Goal: Task Accomplishment & Management: Manage account settings

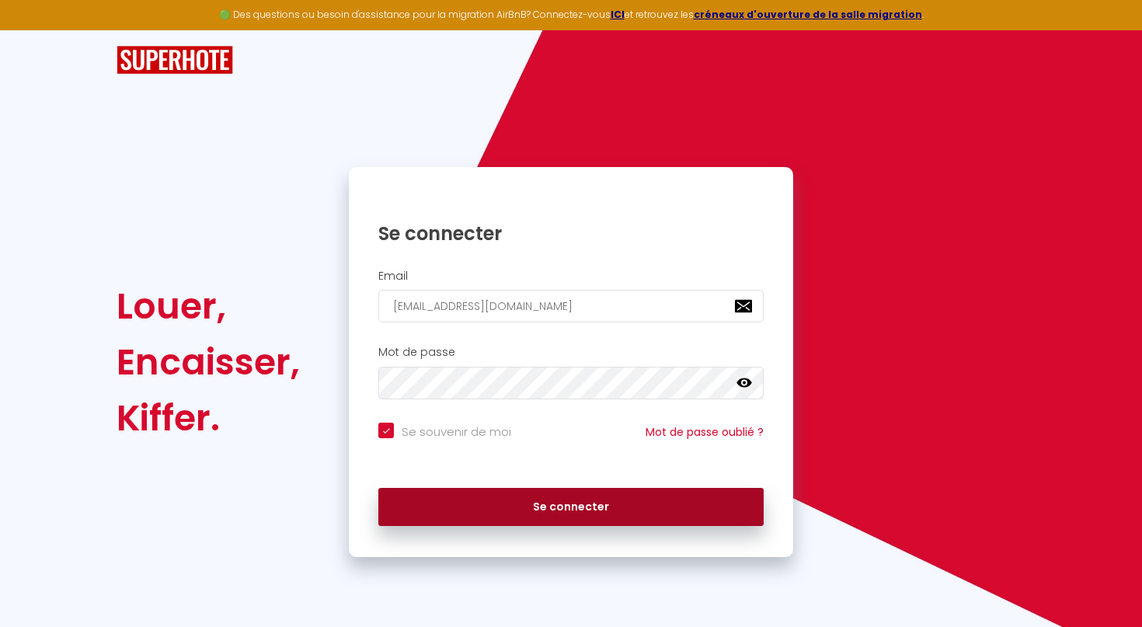
click at [569, 506] on button "Se connecter" at bounding box center [570, 507] width 385 height 39
checkbox input "true"
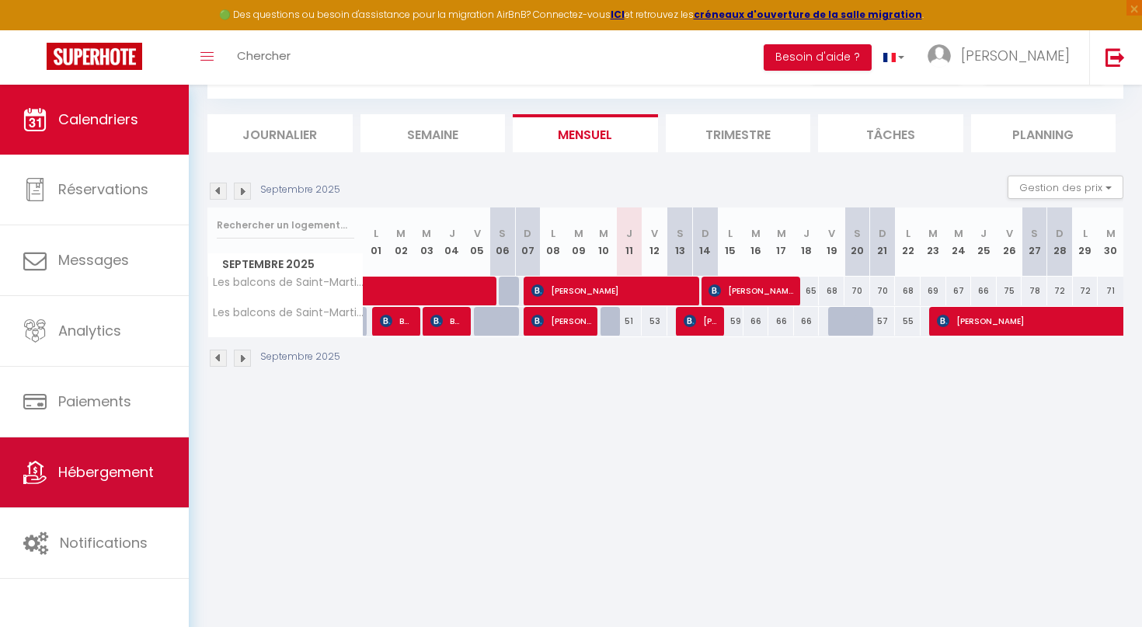
scroll to position [79, 0]
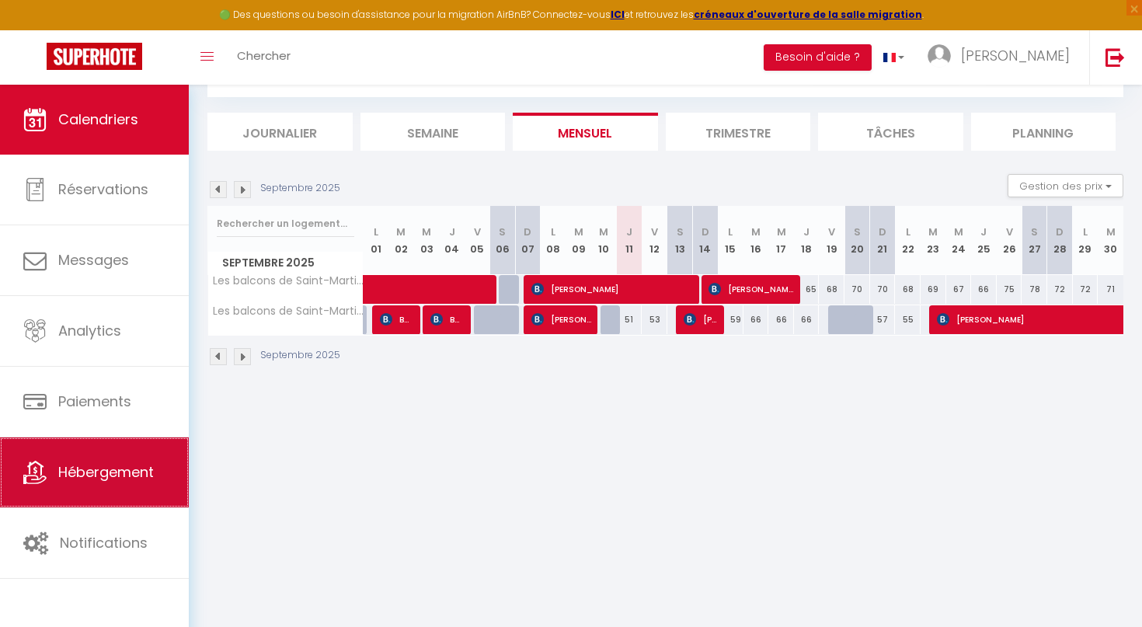
click at [103, 455] on link "Hébergement" at bounding box center [94, 473] width 189 height 70
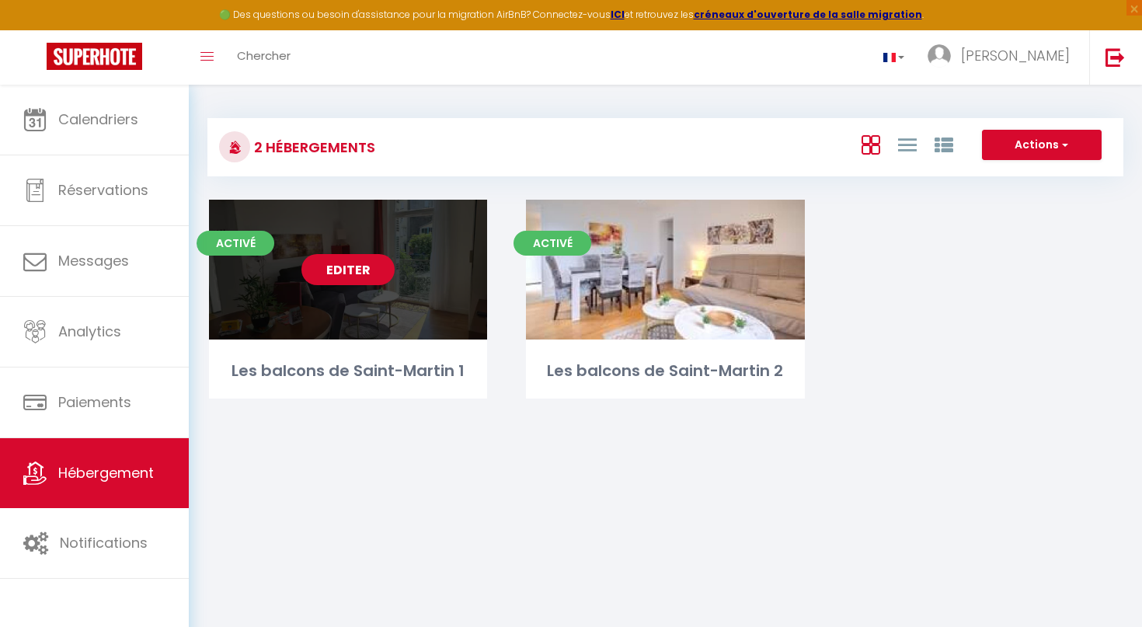
click at [366, 273] on link "Editer" at bounding box center [348, 269] width 93 height 31
select select "3"
select select "2"
select select "1"
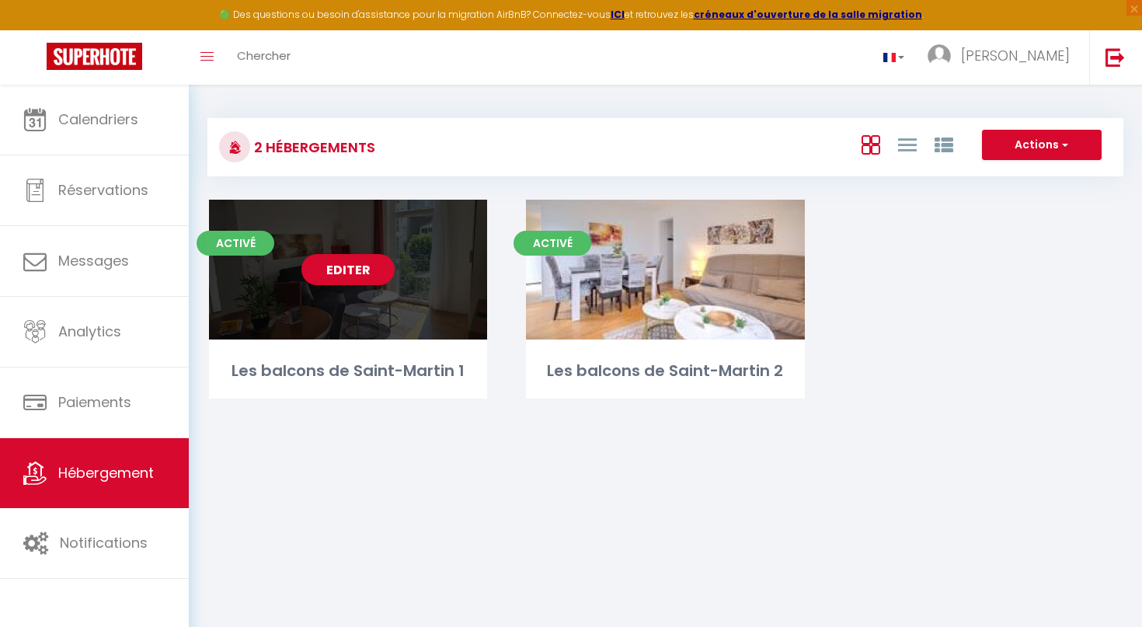
select select "28"
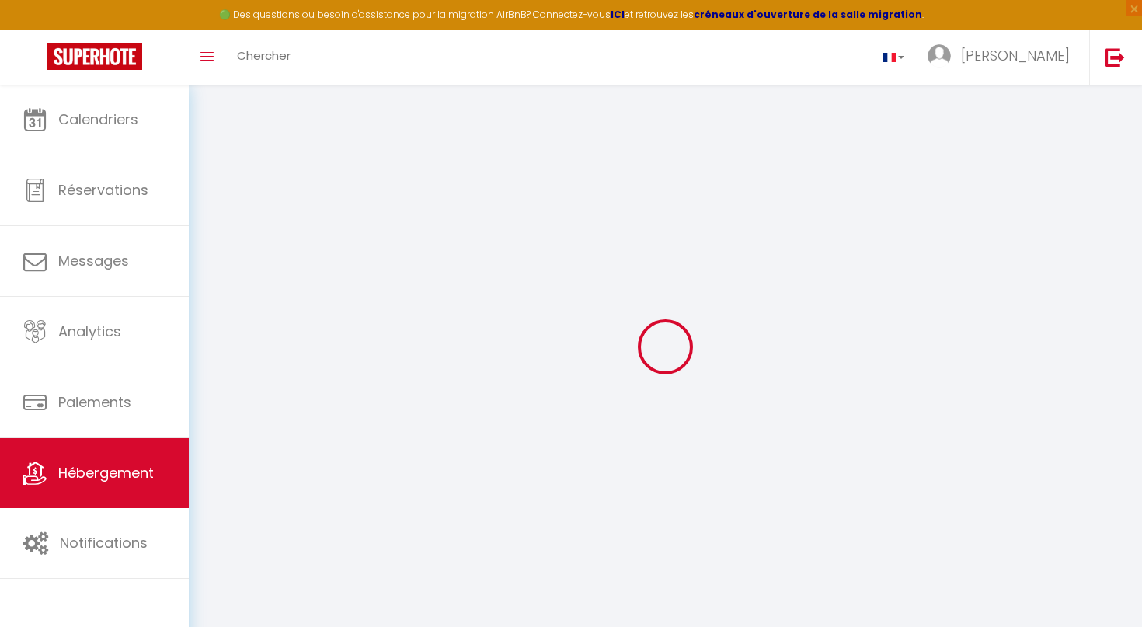
select select
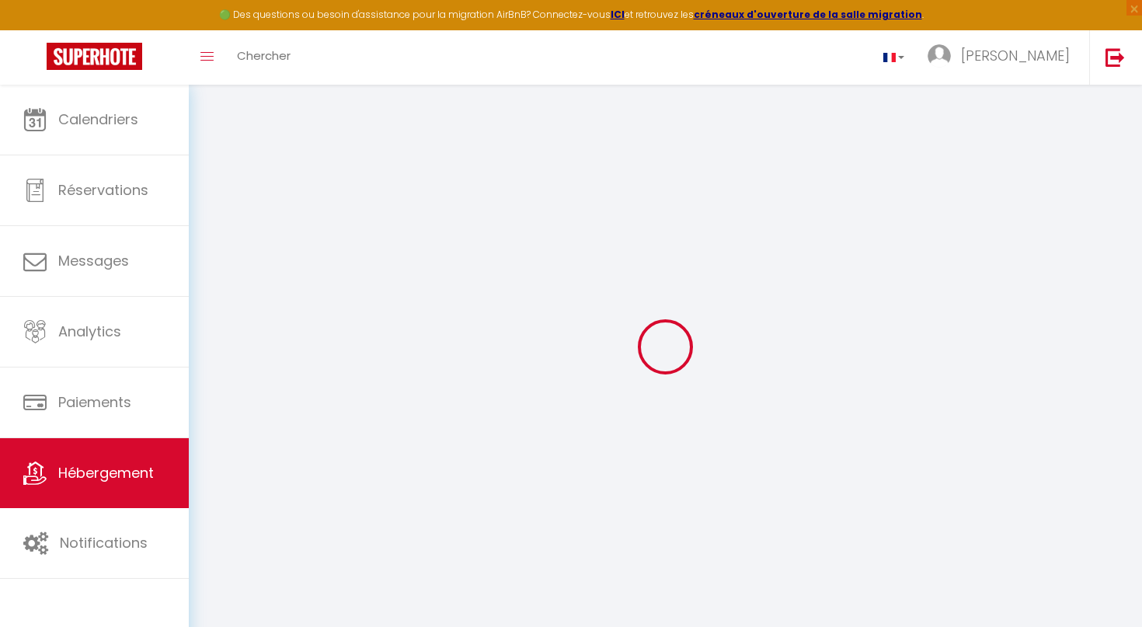
select select
checkbox input "false"
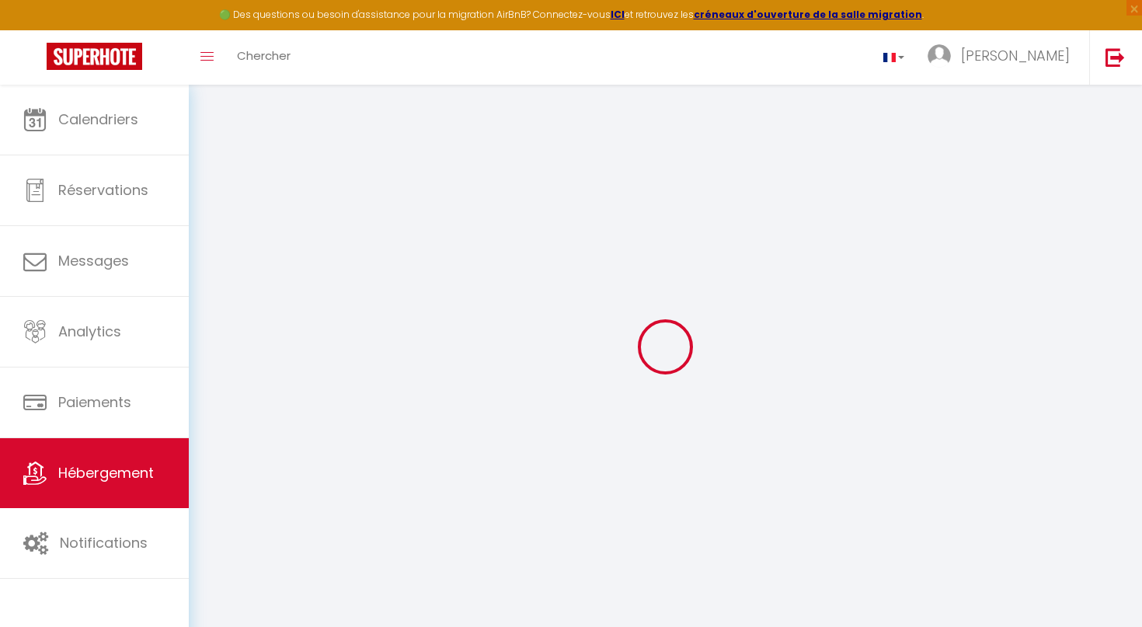
select select
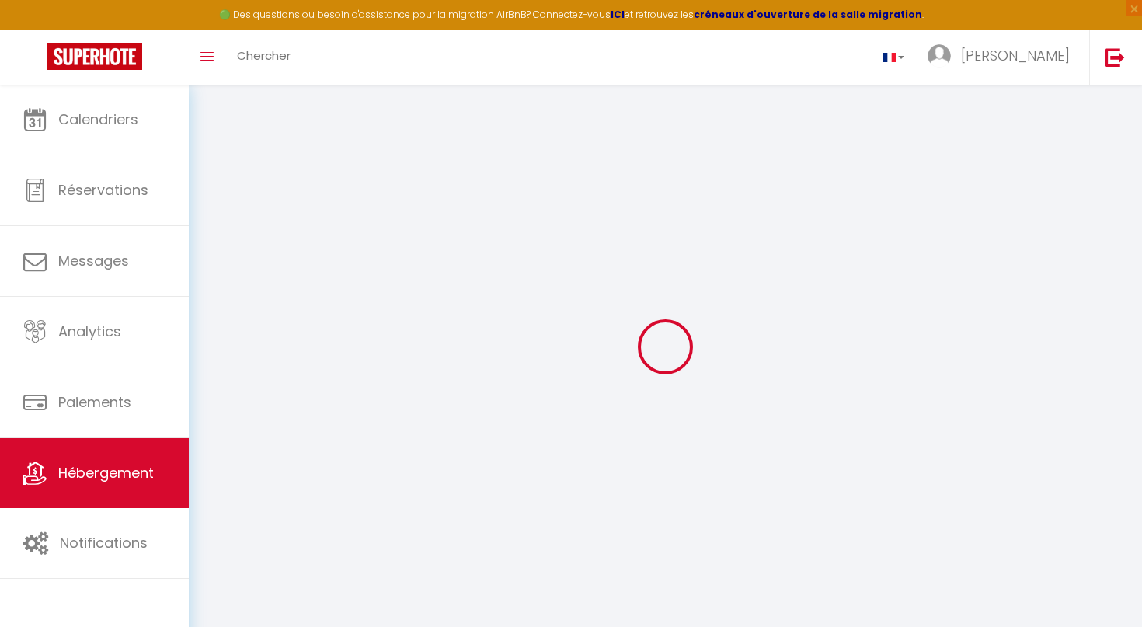
select select
checkbox input "false"
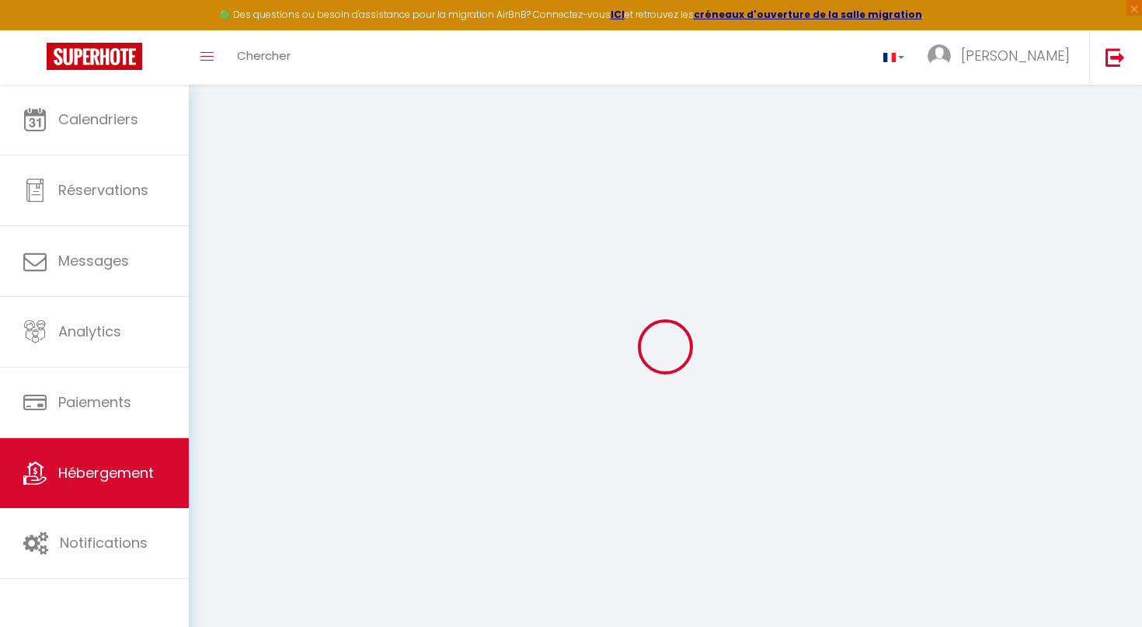
checkbox input "false"
select select
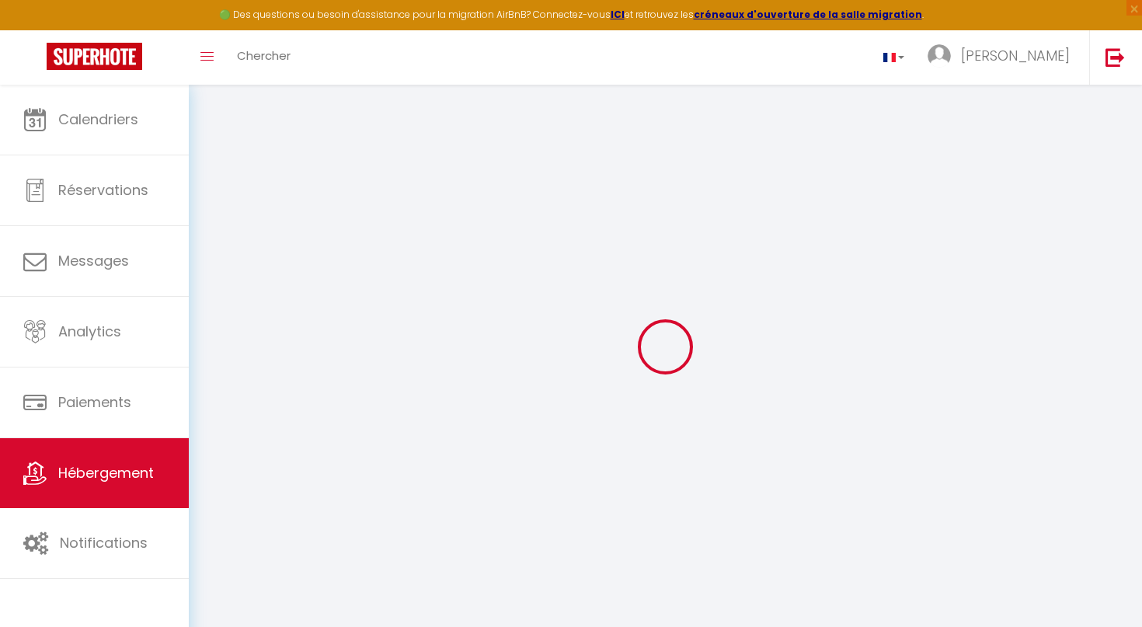
select select
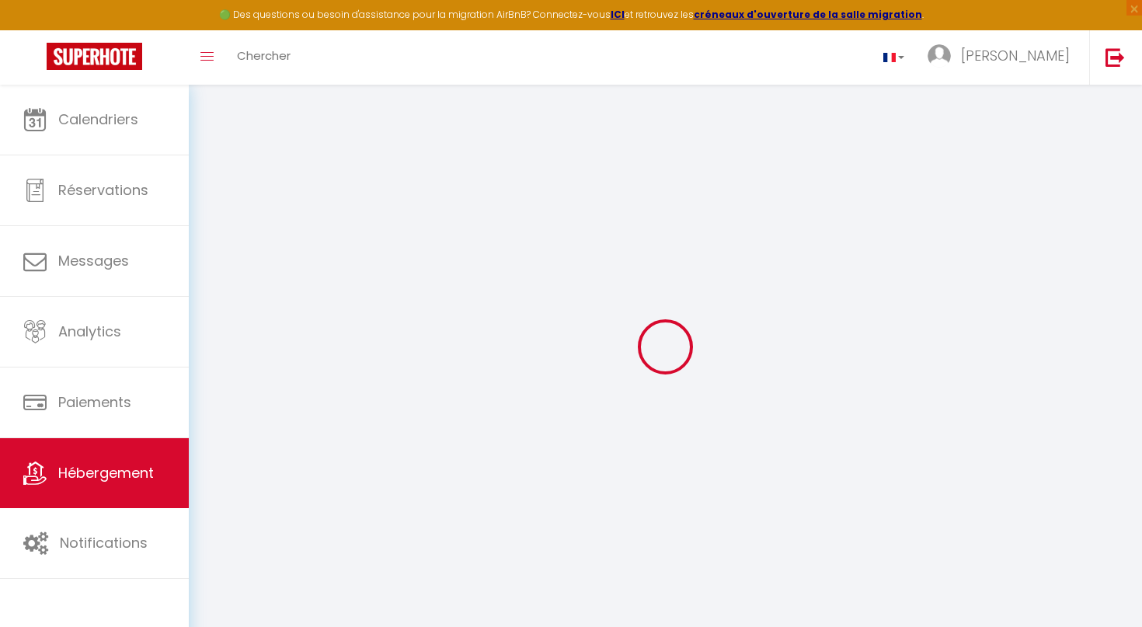
checkbox input "false"
select select
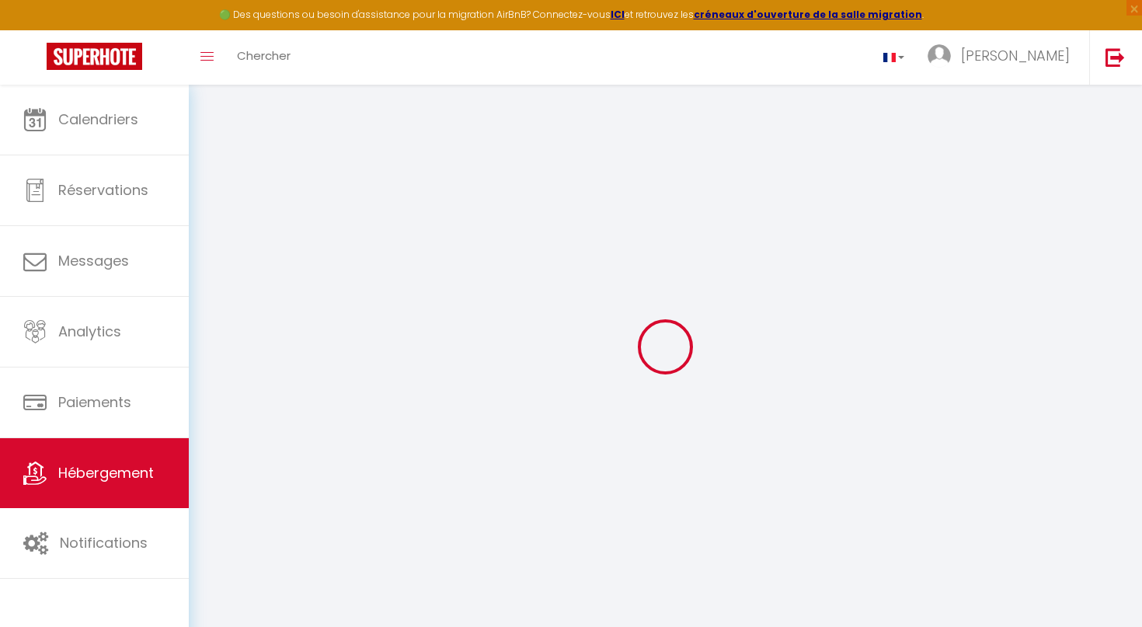
select select
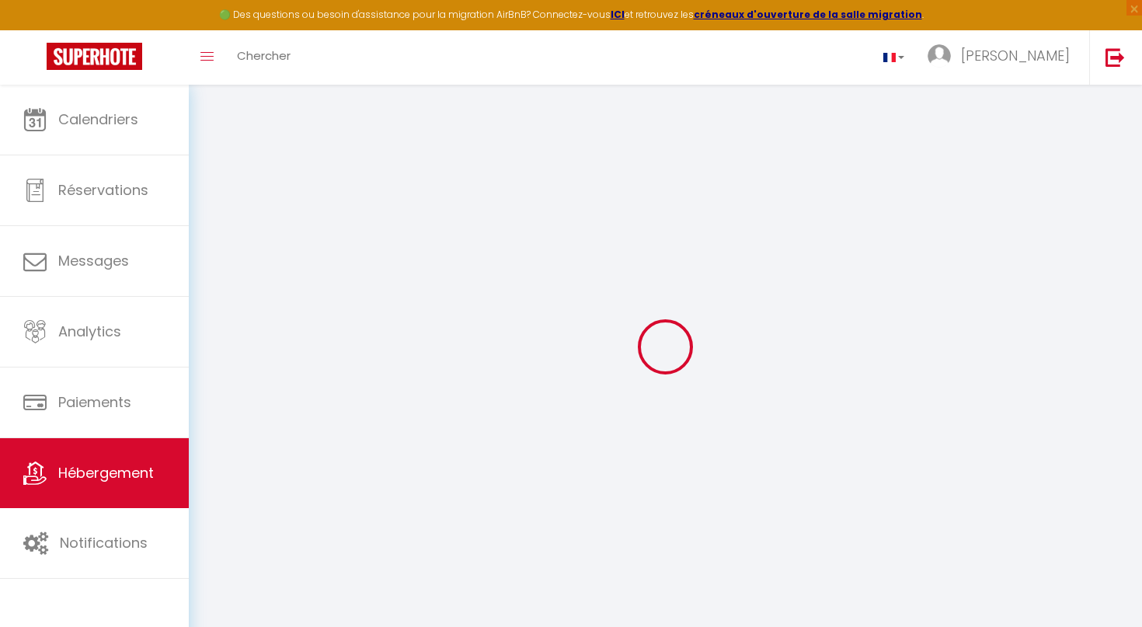
select select
checkbox input "false"
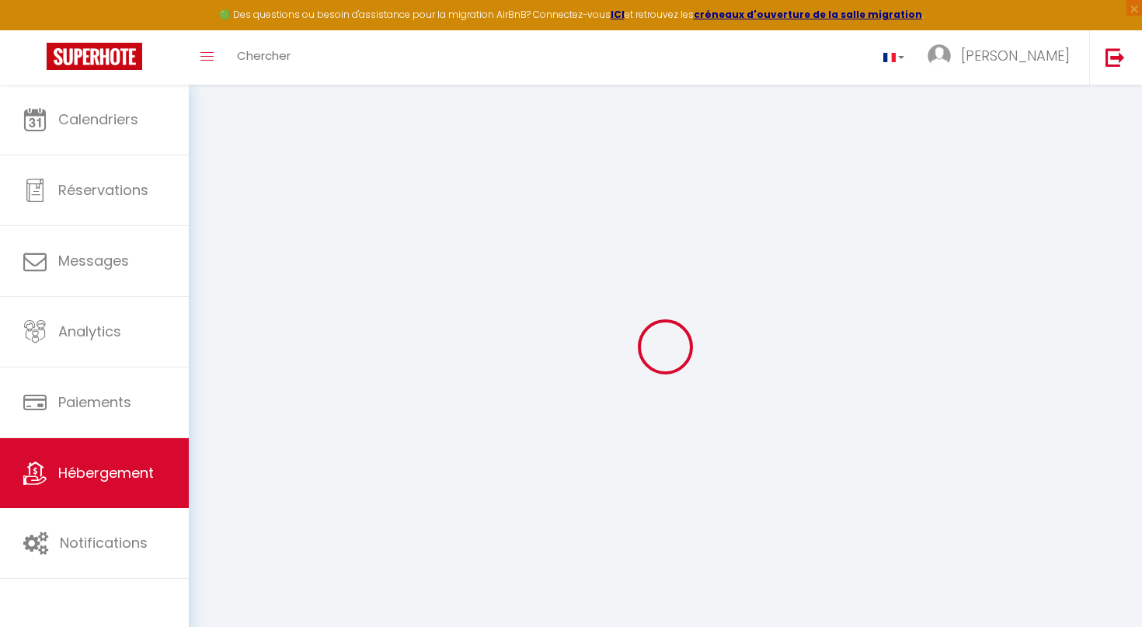
checkbox input "false"
select select
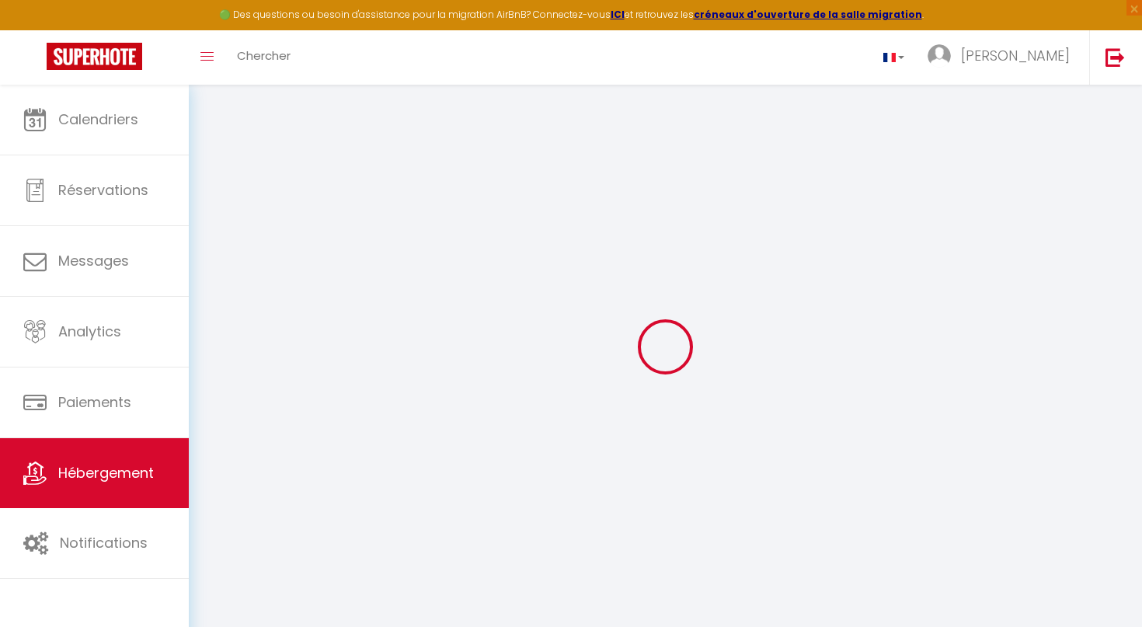
select select
checkbox input "false"
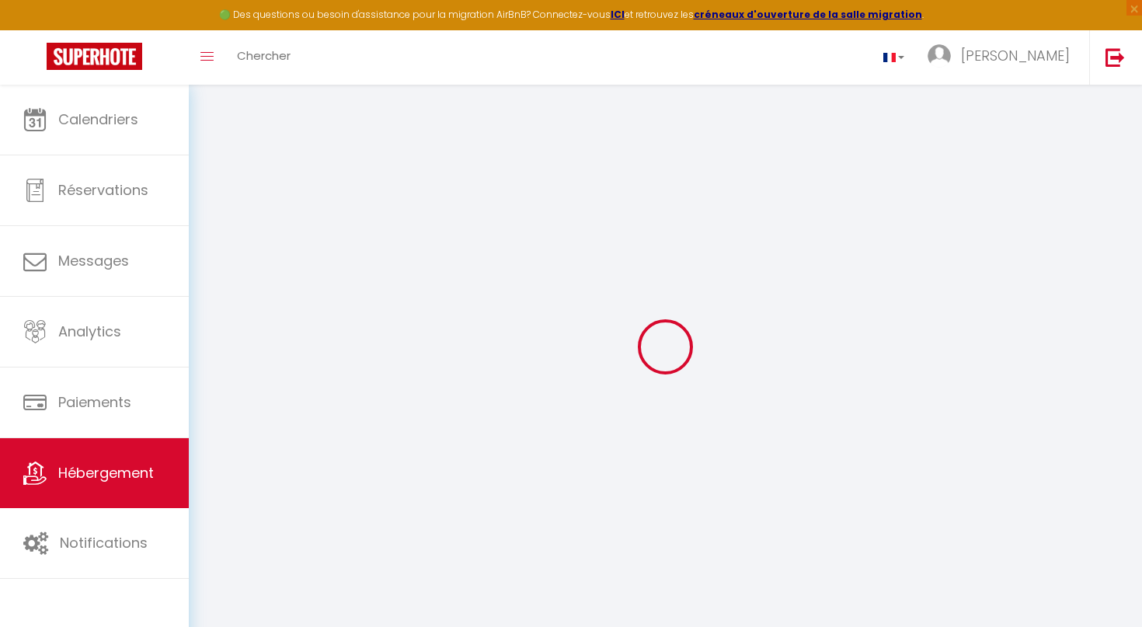
checkbox input "false"
select select
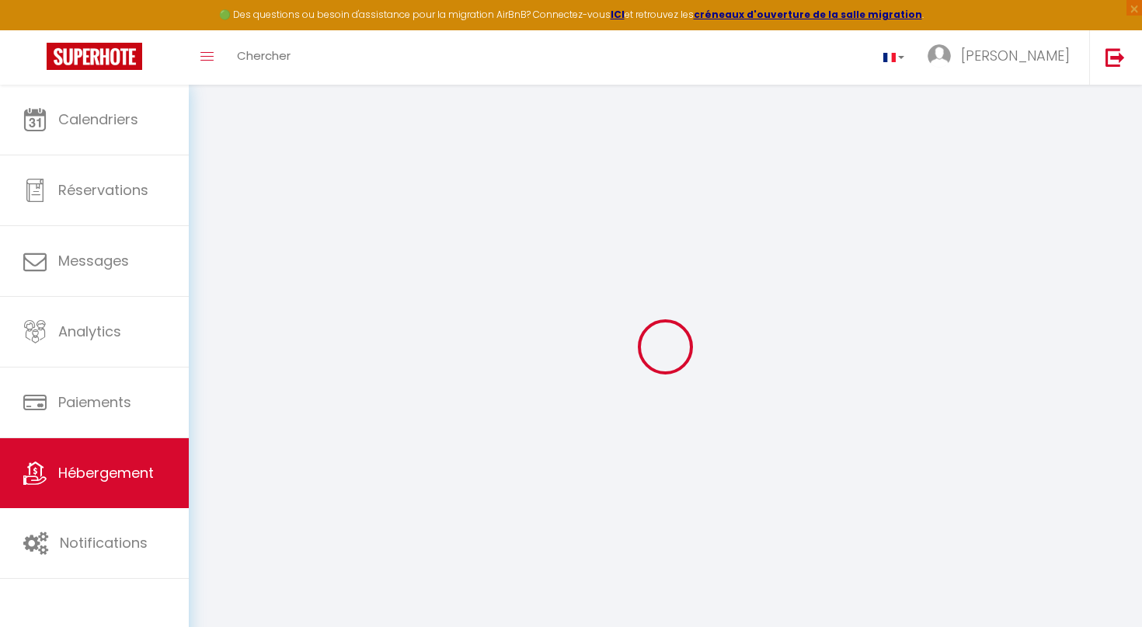
type input "Les balcons de Saint-Martin 1"
type input "[PERSON_NAME]"
type input "DELAGE"
type input "[STREET_ADDRESS][PERSON_NAME]"
type input "24000"
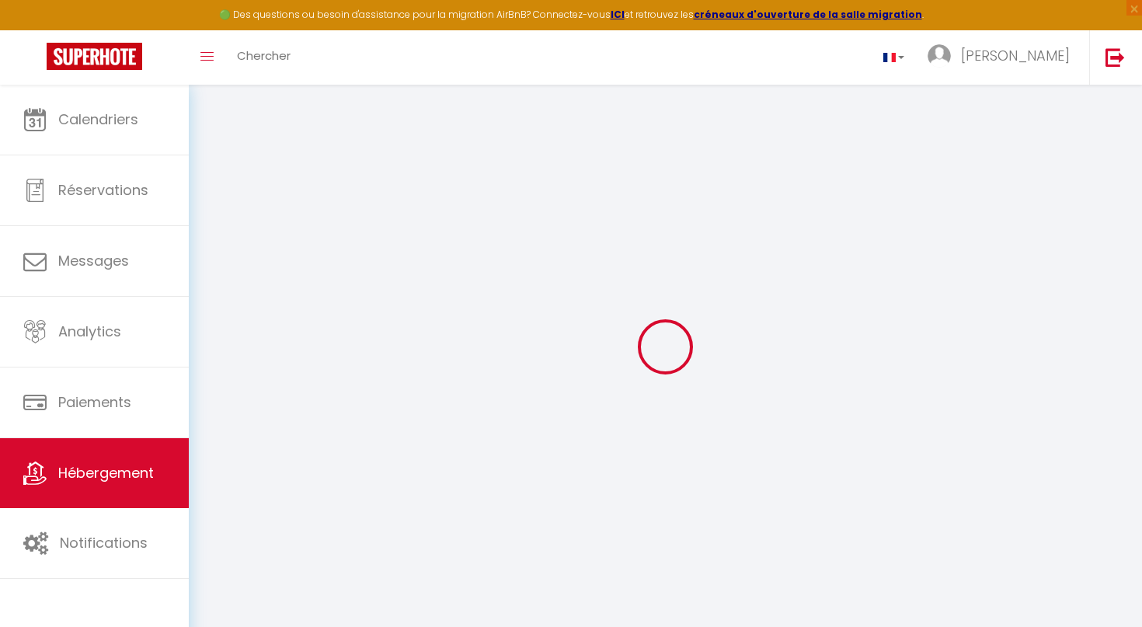
type input "PERIGUEUX"
select select "6"
select select "4"
select select "2"
type input "95"
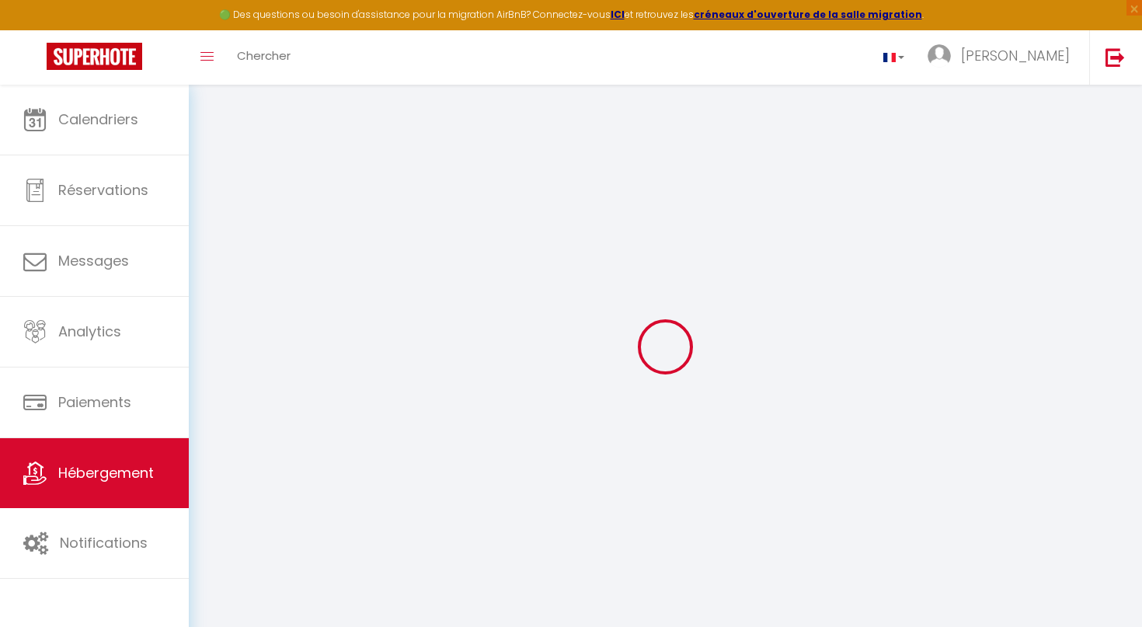
type input "8"
type input "80"
select select
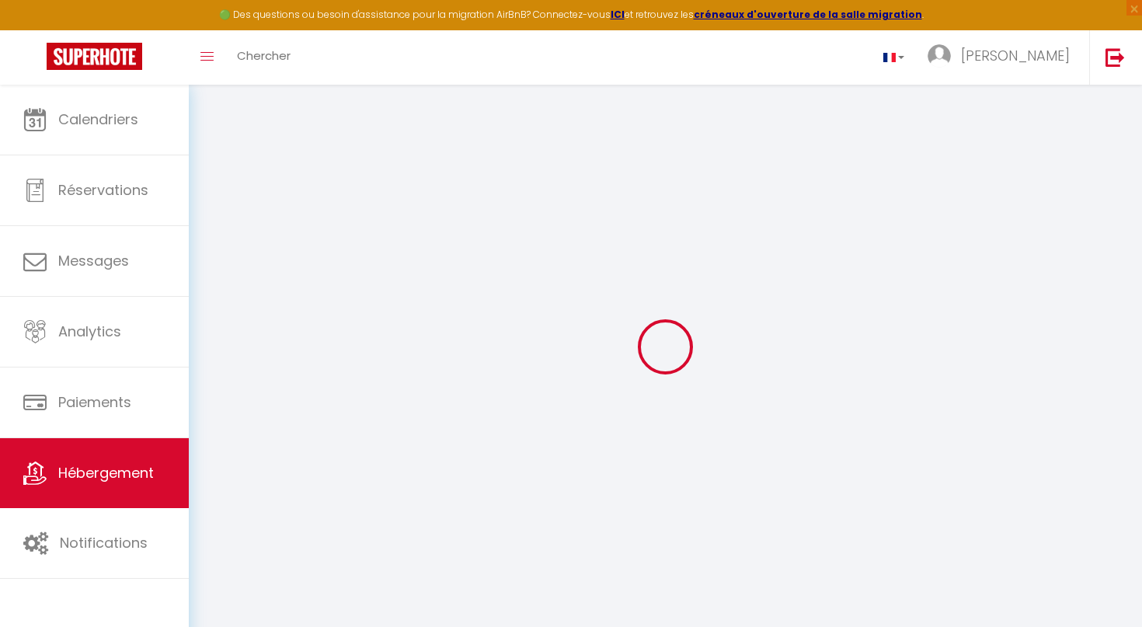
select select
type input "Place [GEOGRAPHIC_DATA][PERSON_NAME]"
type input "24000"
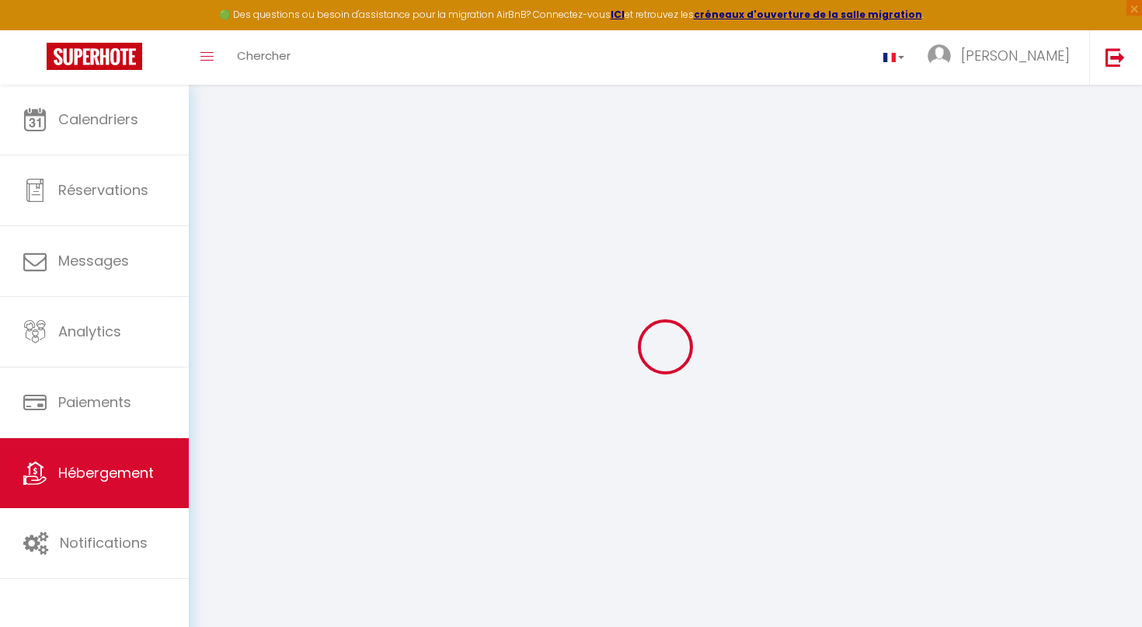
type input "PERIGUEUX"
type input "[PERSON_NAME][EMAIL_ADDRESS][DOMAIN_NAME]"
select select
checkbox input "false"
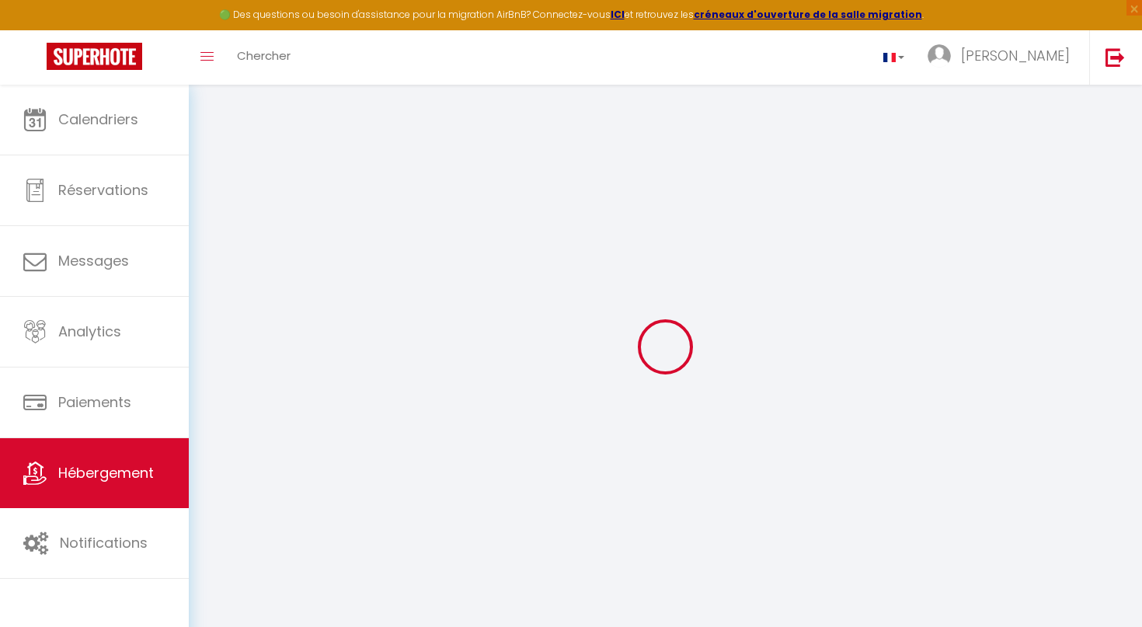
checkbox input "false"
select select
type input "80"
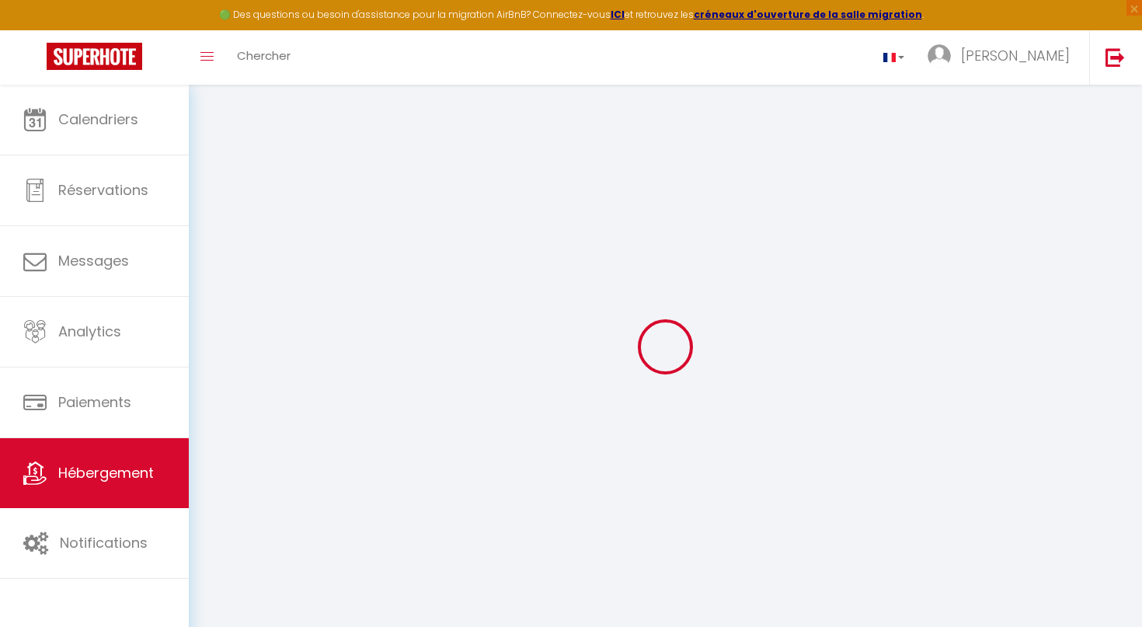
type input "0"
select select
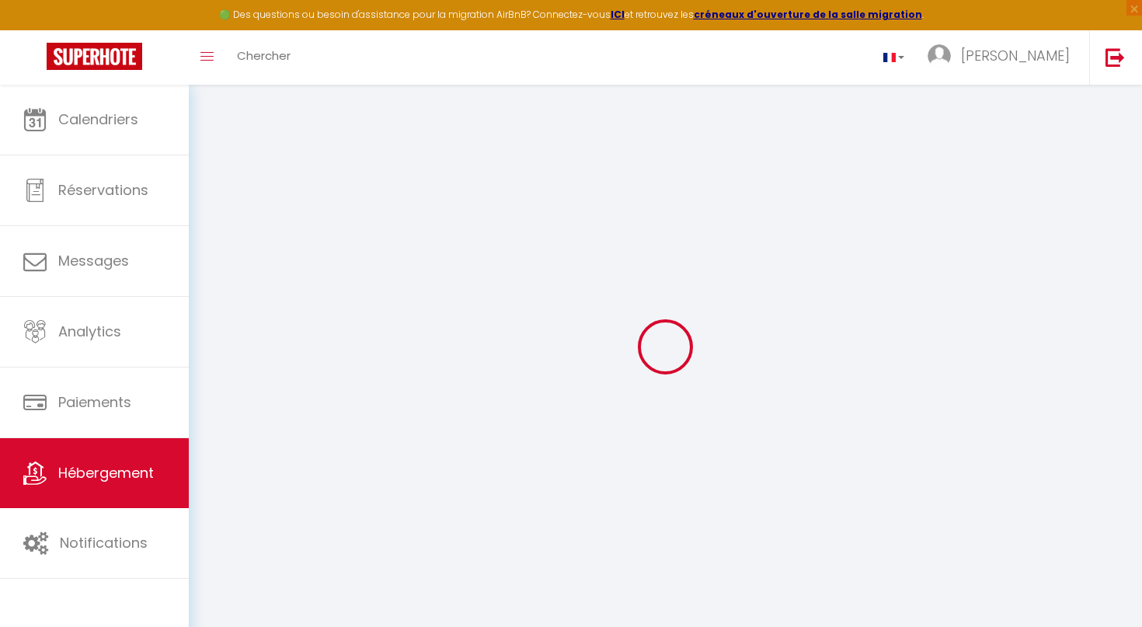
select select
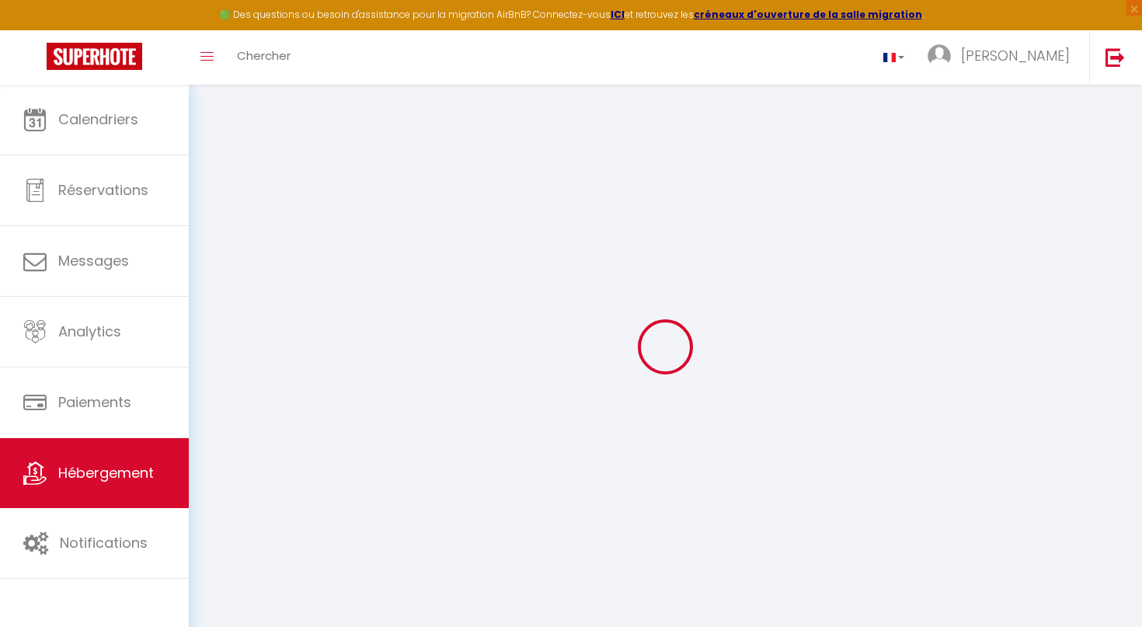
checkbox input "false"
select select
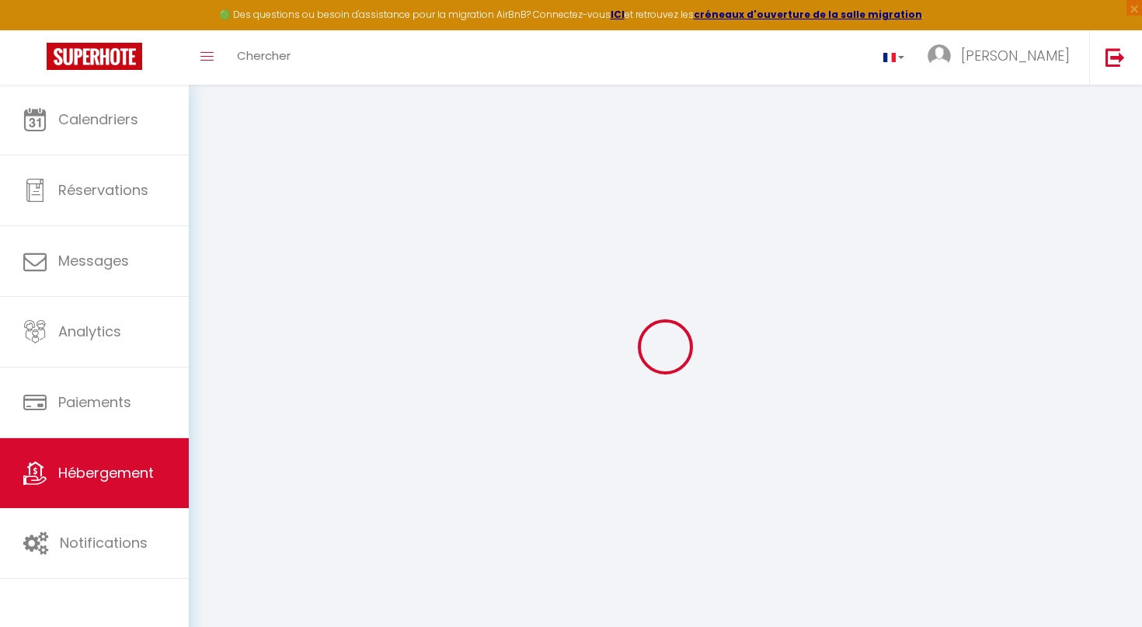
select select
checkbox input "false"
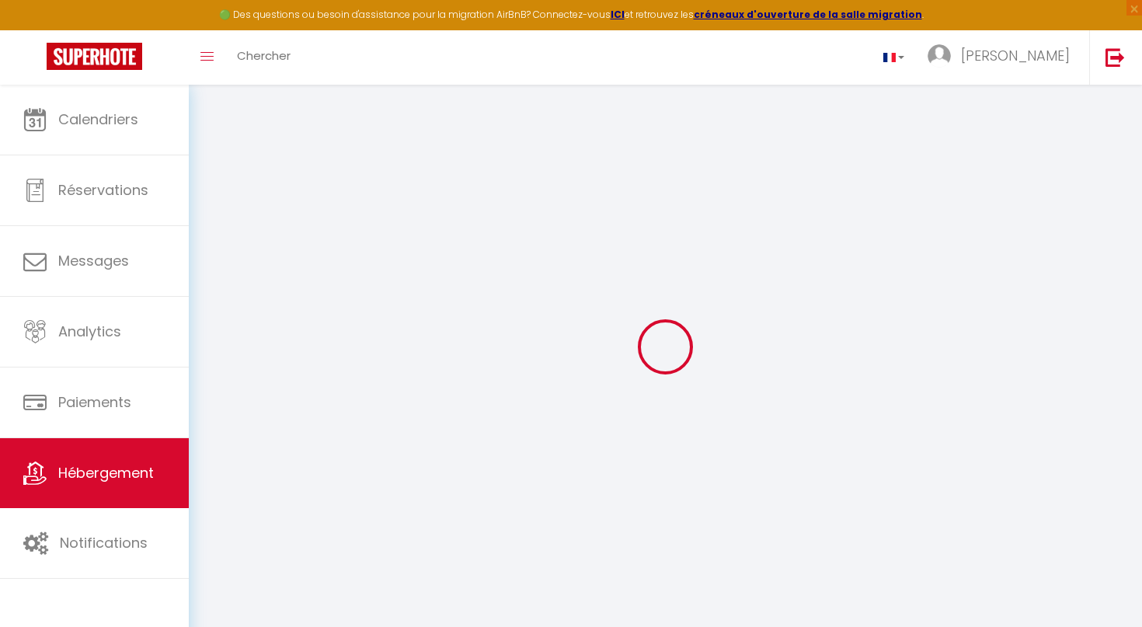
checkbox input "false"
select select
checkbox input "false"
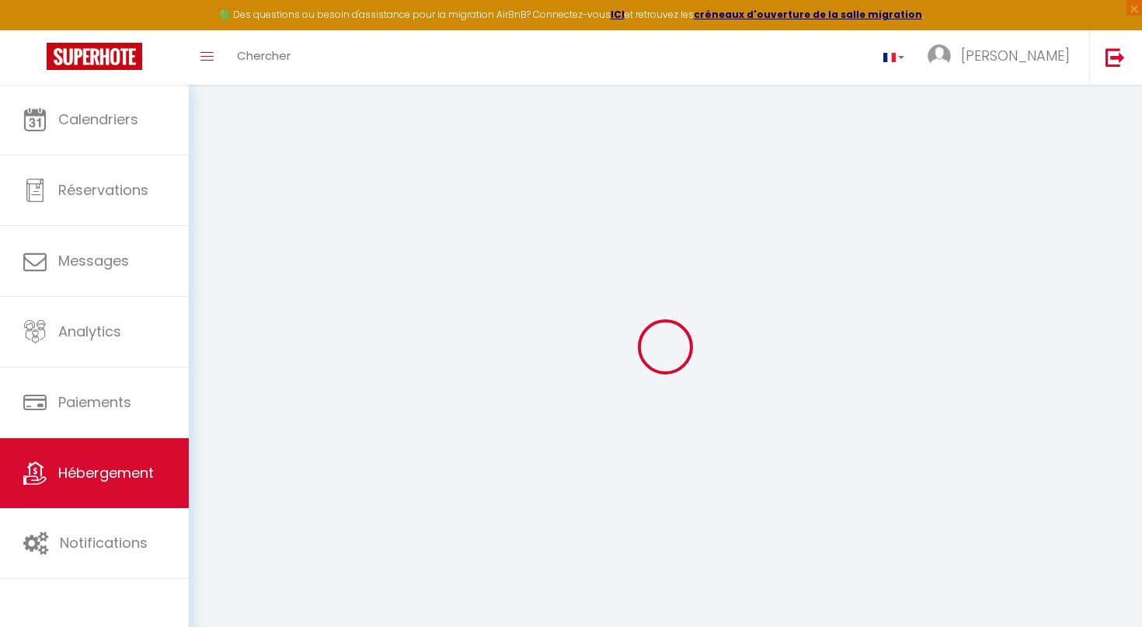
checkbox input "false"
select select
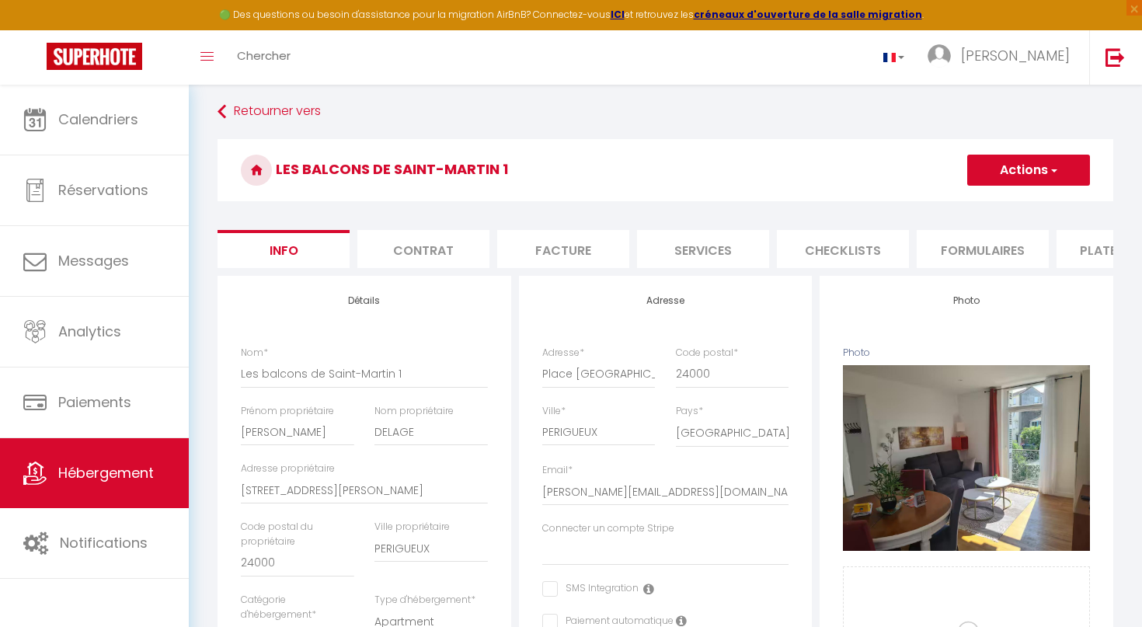
scroll to position [0, 503]
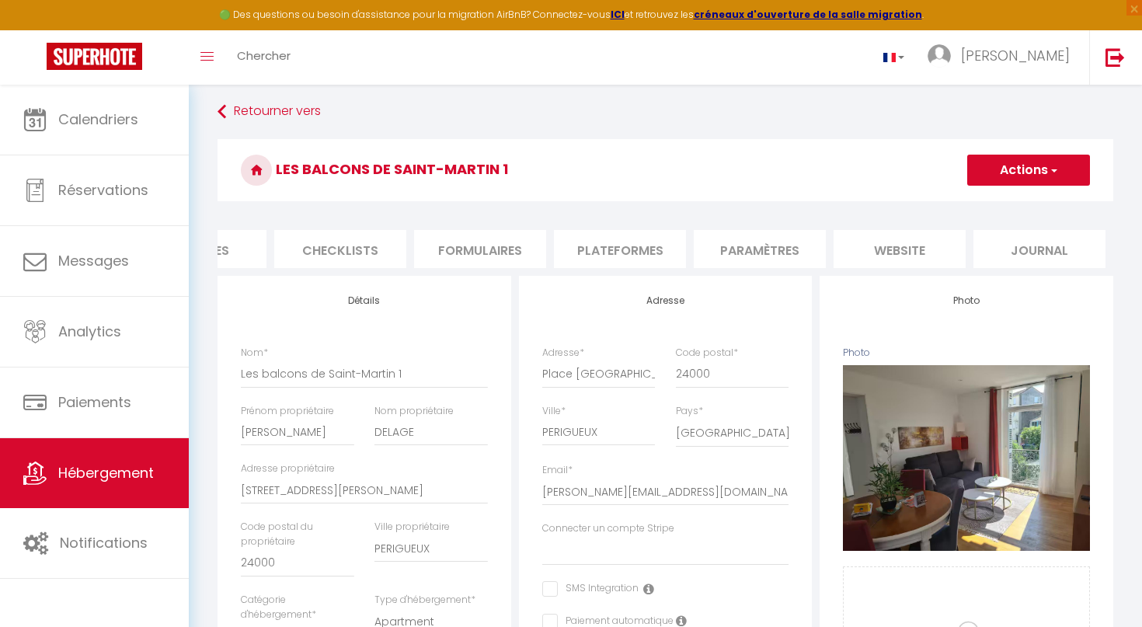
click at [902, 253] on li "website" at bounding box center [900, 249] width 132 height 38
